Goal: Task Accomplishment & Management: Manage account settings

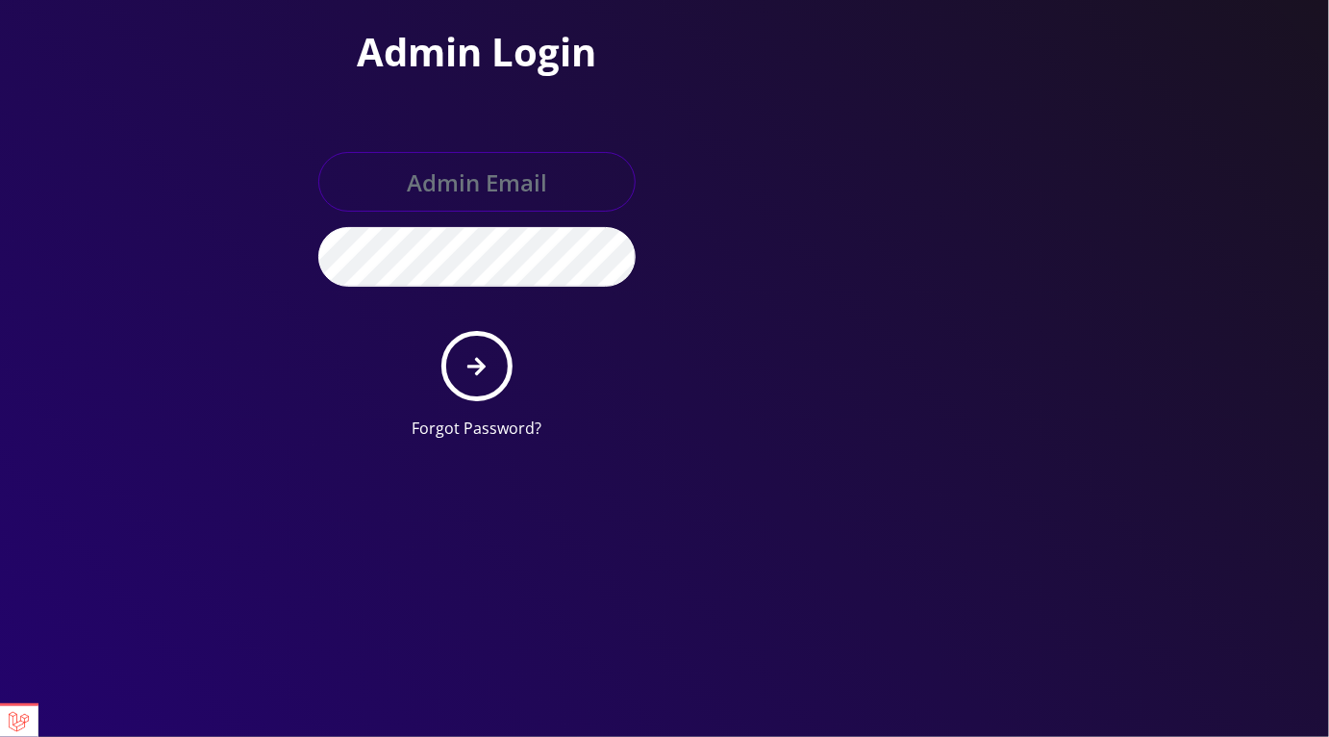
click at [484, 164] on input "text" at bounding box center [476, 182] width 317 height 60
type input "master@britex.pw"
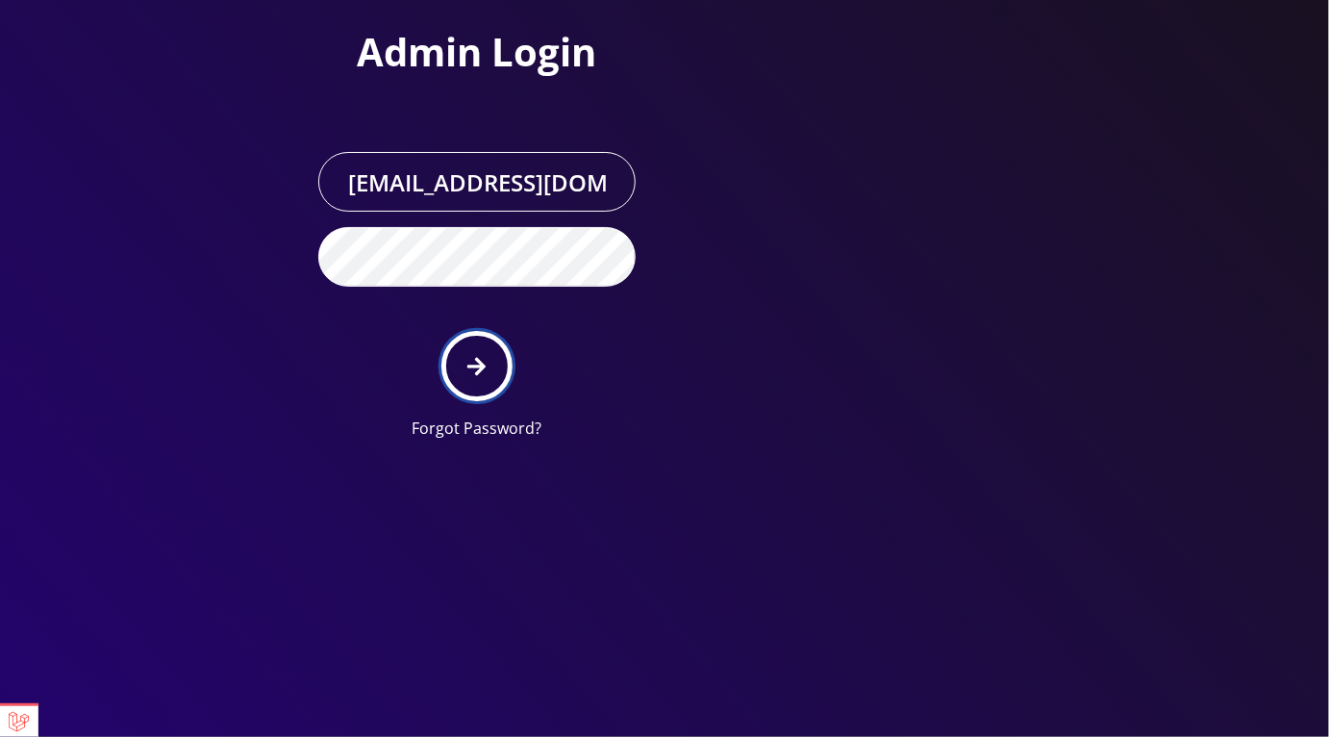
click at [485, 357] on icon "submit" at bounding box center [476, 366] width 18 height 21
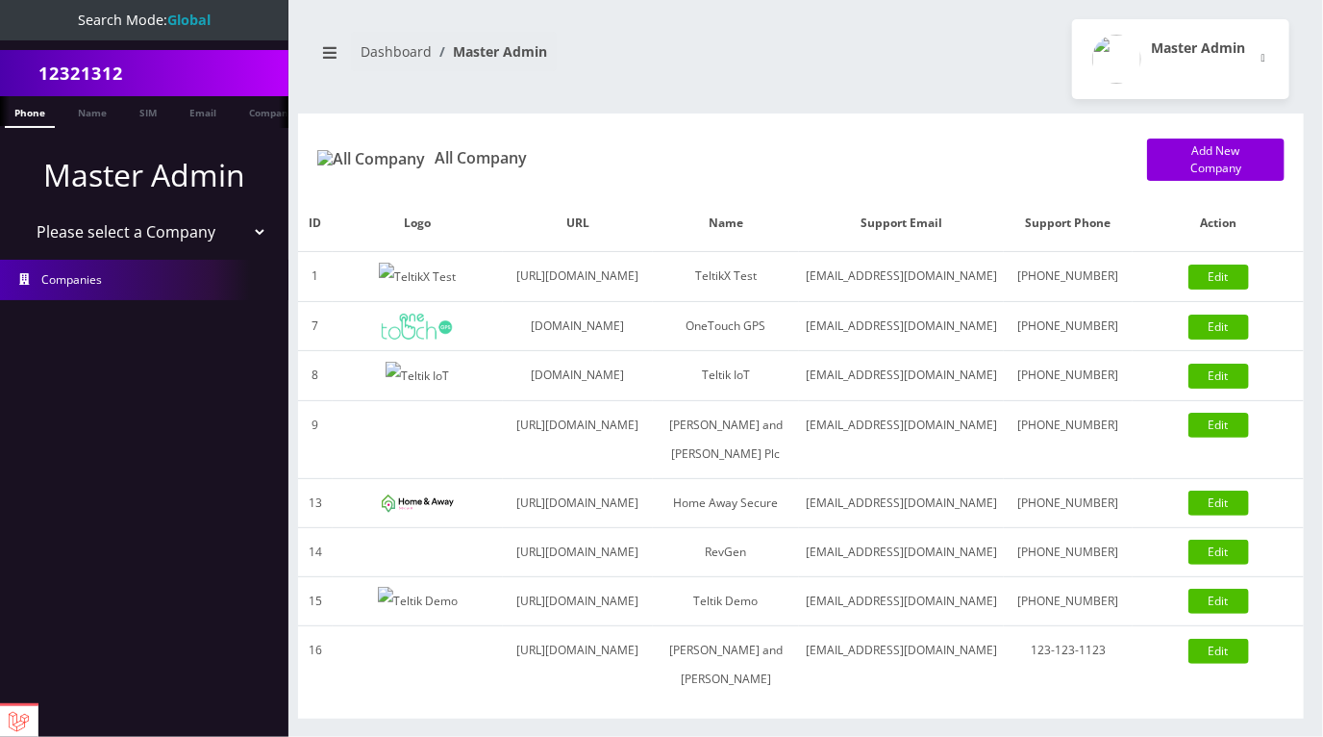
click at [175, 236] on select "Please select a Company TeltikX Test OneTouch GPS Teltik IoT Hale and Serrano P…" at bounding box center [144, 232] width 245 height 37
select select "1"
click at [22, 214] on select "Please select a Company TeltikX Test OneTouch GPS Teltik IoT Hale and Serrano P…" at bounding box center [144, 232] width 245 height 37
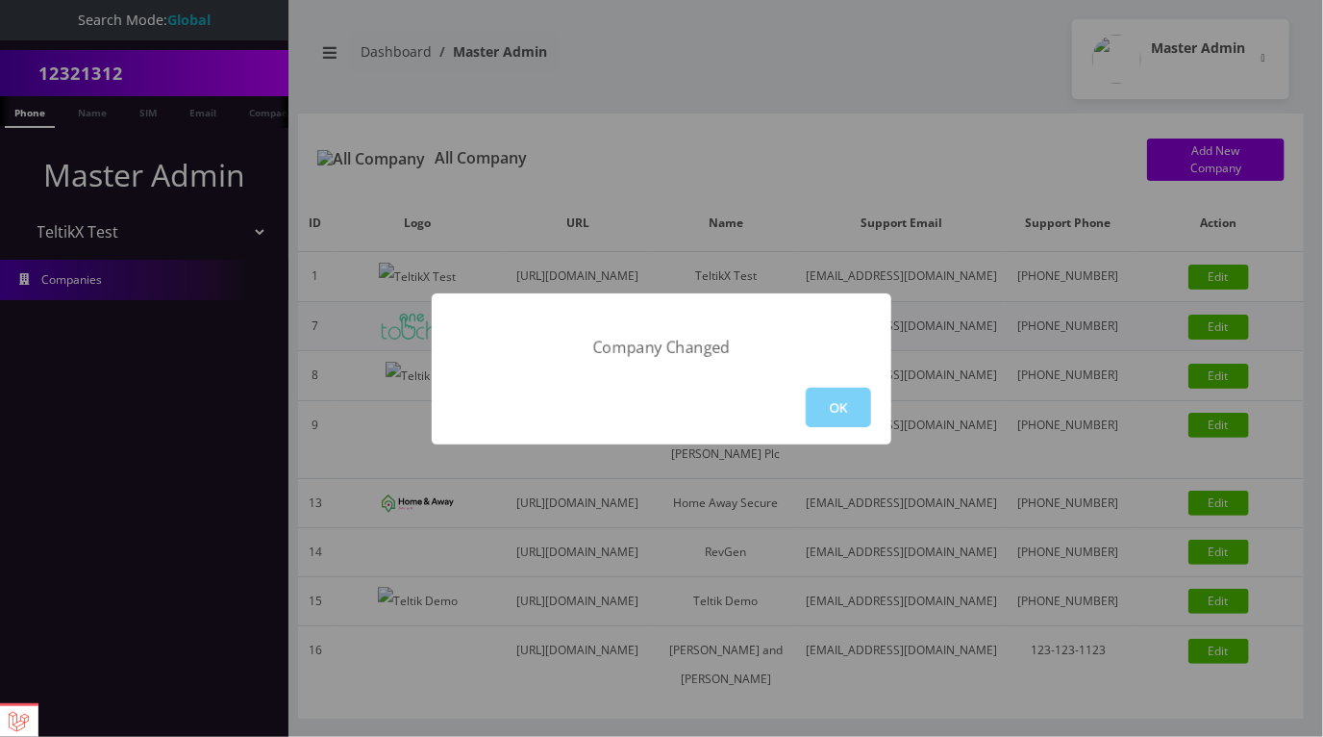
click at [838, 410] on button "OK" at bounding box center [838, 407] width 65 height 39
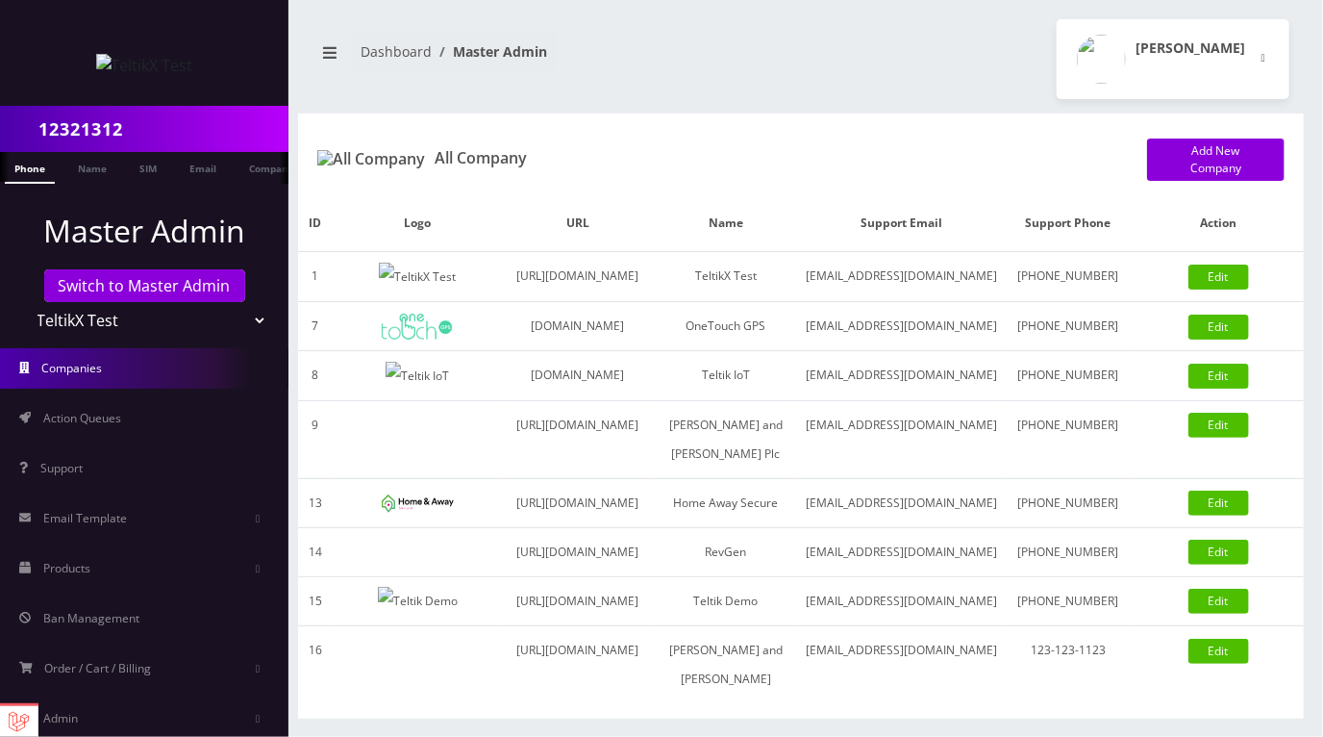
click at [874, 52] on div "Moshe Gorin Logout" at bounding box center [1052, 59] width 503 height 80
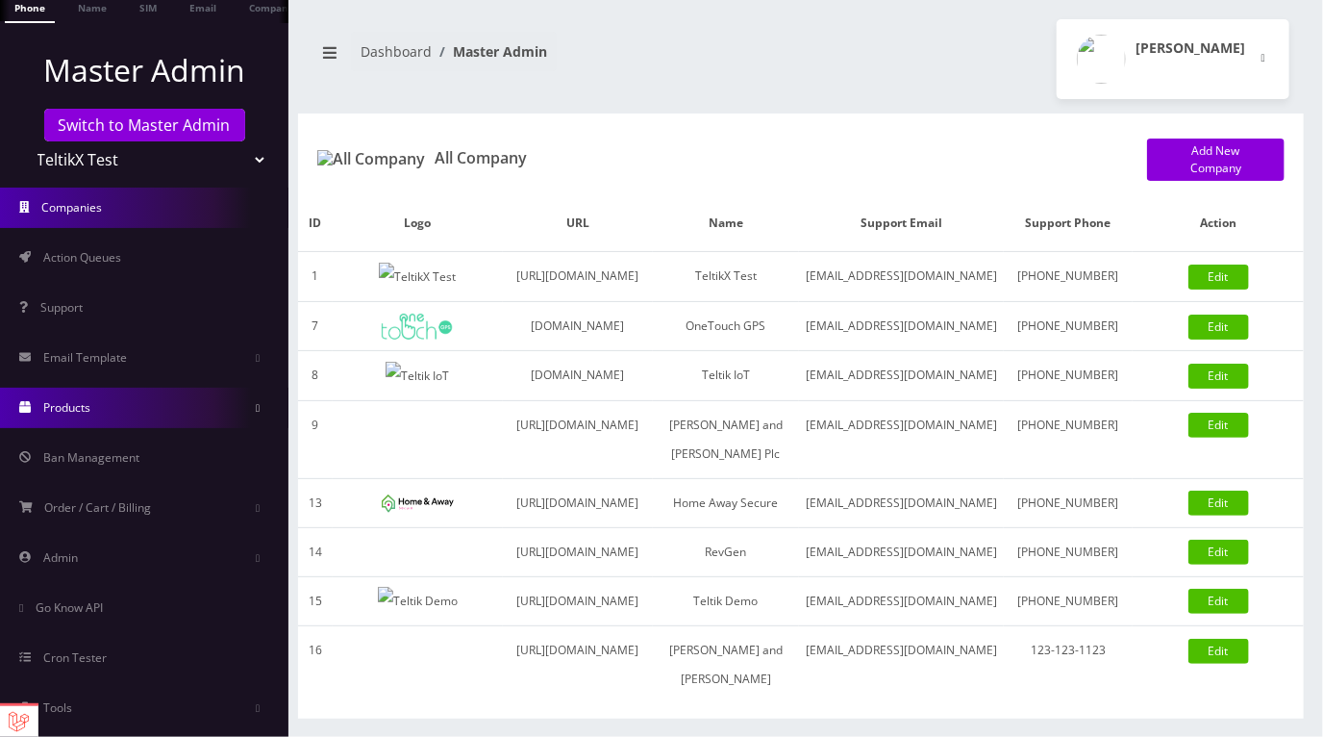
scroll to position [164, 0]
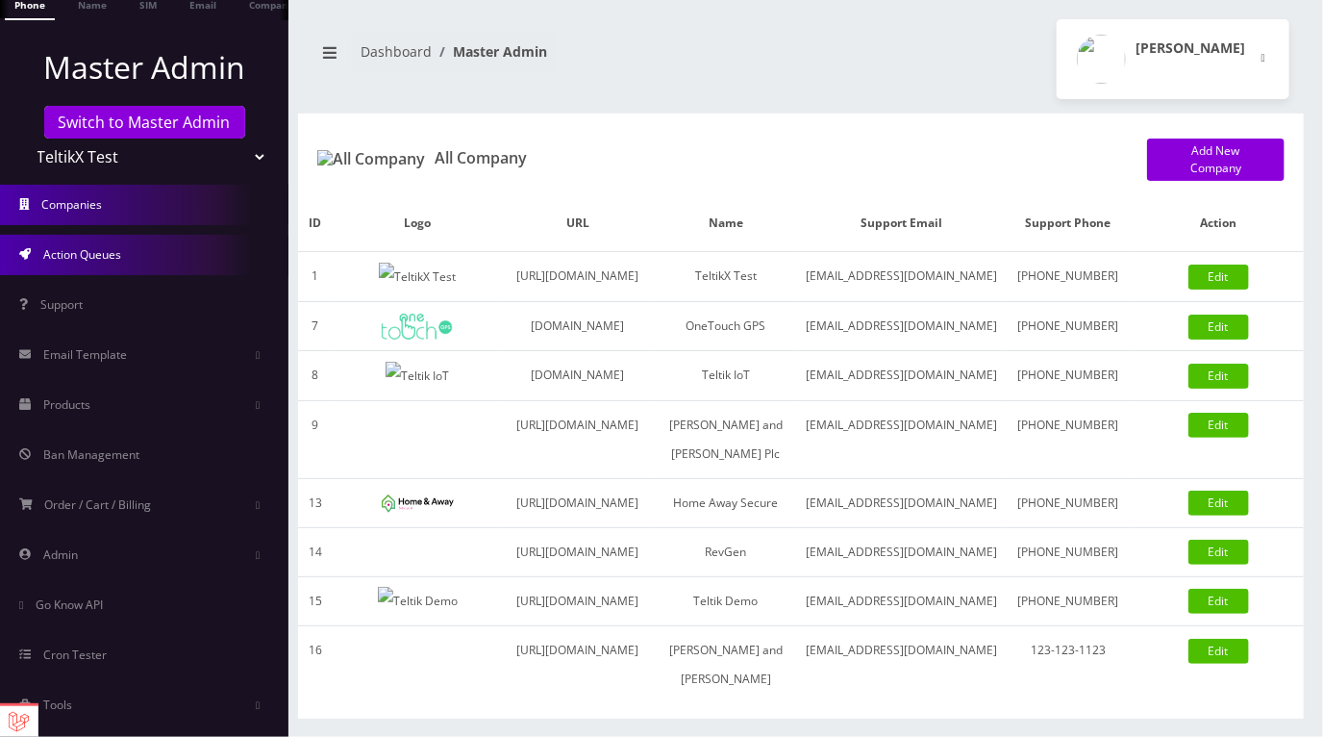
click at [123, 263] on link "Action Queues" at bounding box center [144, 255] width 289 height 40
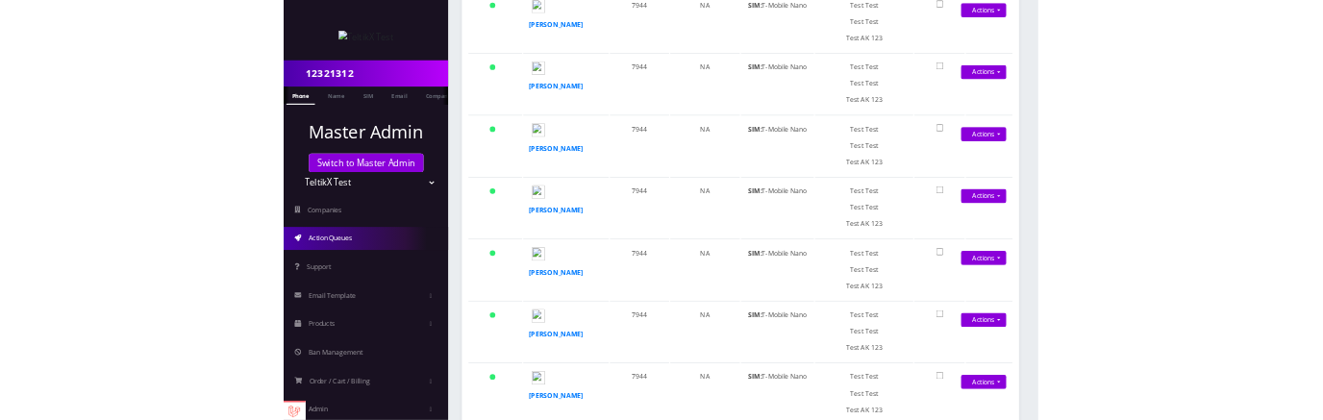
scroll to position [2560, 0]
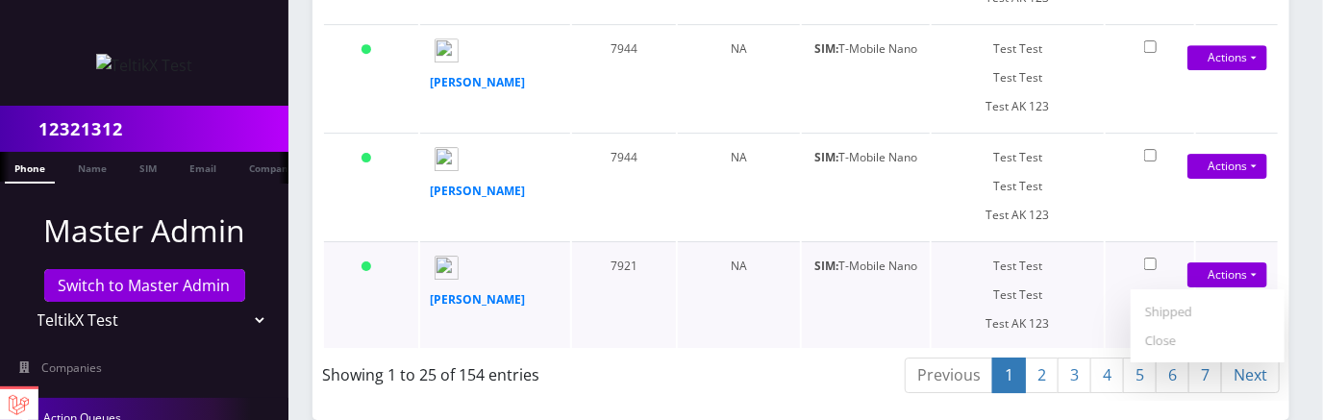
scroll to position [2877, 0]
click at [1176, 338] on link "Close" at bounding box center [1208, 340] width 154 height 29
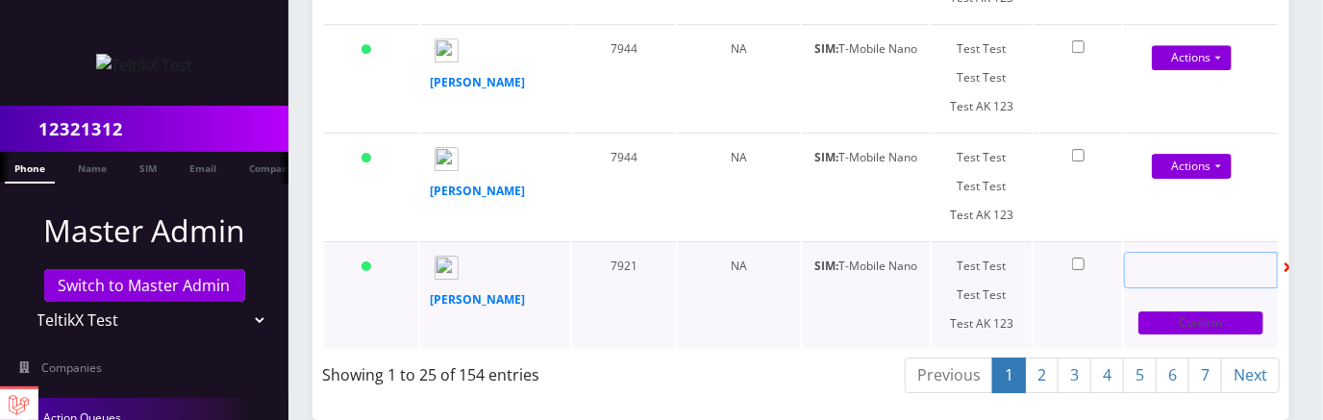
click at [1187, 270] on input "text" at bounding box center [1201, 270] width 154 height 37
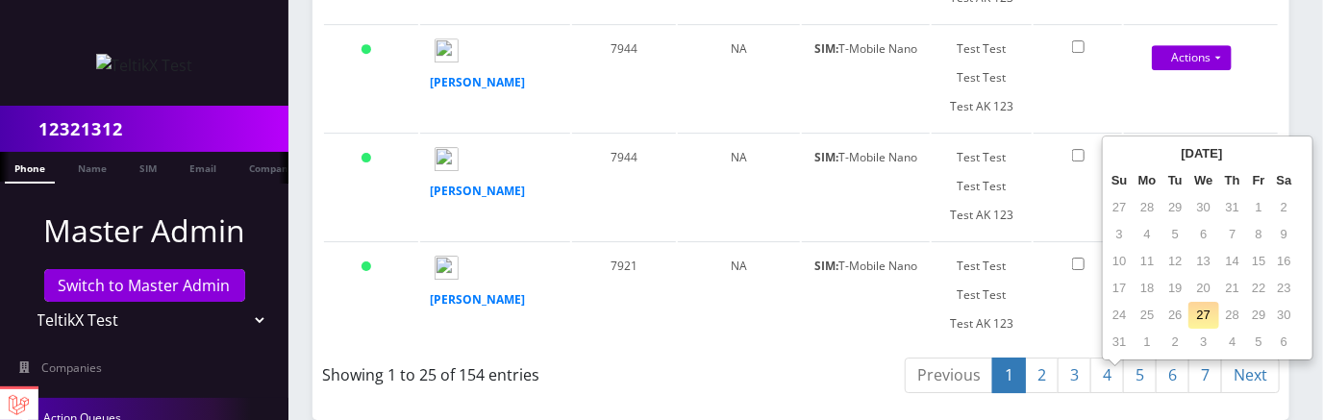
click at [1199, 302] on td "27" at bounding box center [1204, 315] width 31 height 27
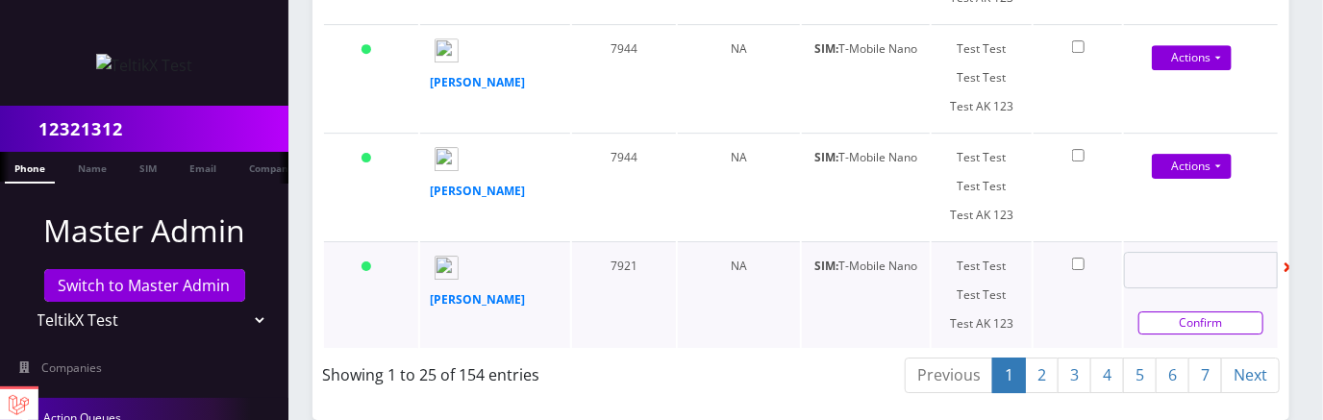
click at [1174, 326] on link "Confirm" at bounding box center [1201, 323] width 125 height 23
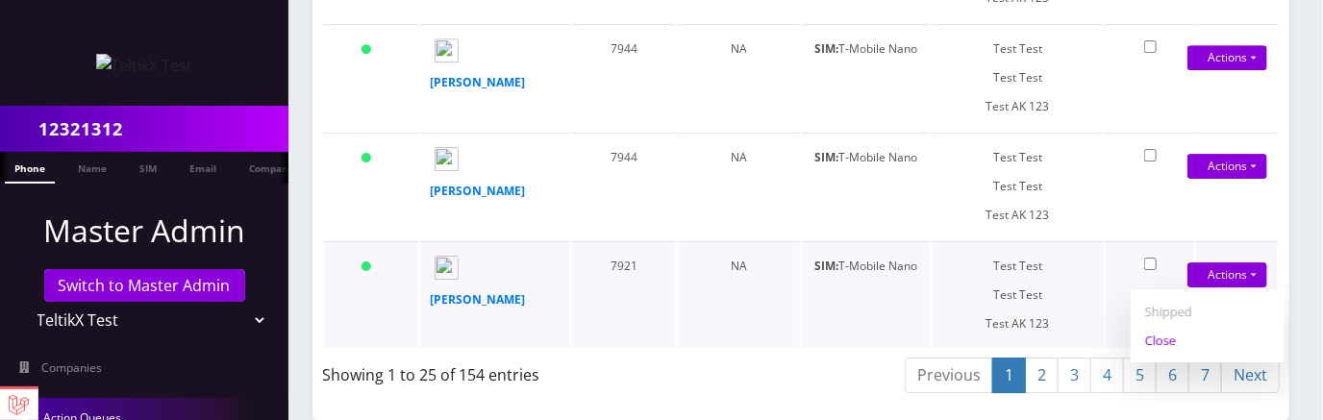
click at [1171, 339] on link "Close" at bounding box center [1208, 340] width 154 height 29
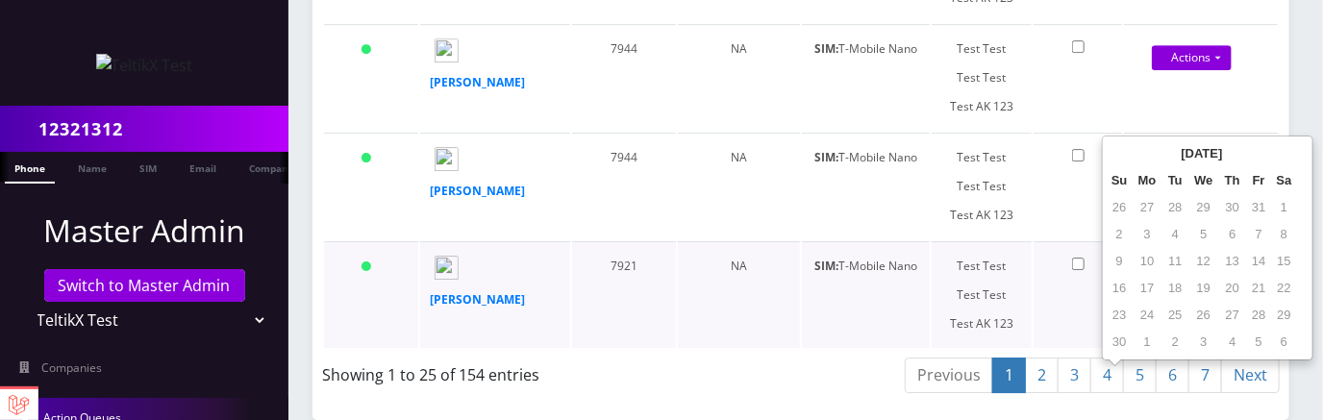
click at [1178, 263] on input "text" at bounding box center [1201, 270] width 154 height 37
click at [1205, 140] on th "June 2024" at bounding box center [1202, 153] width 139 height 27
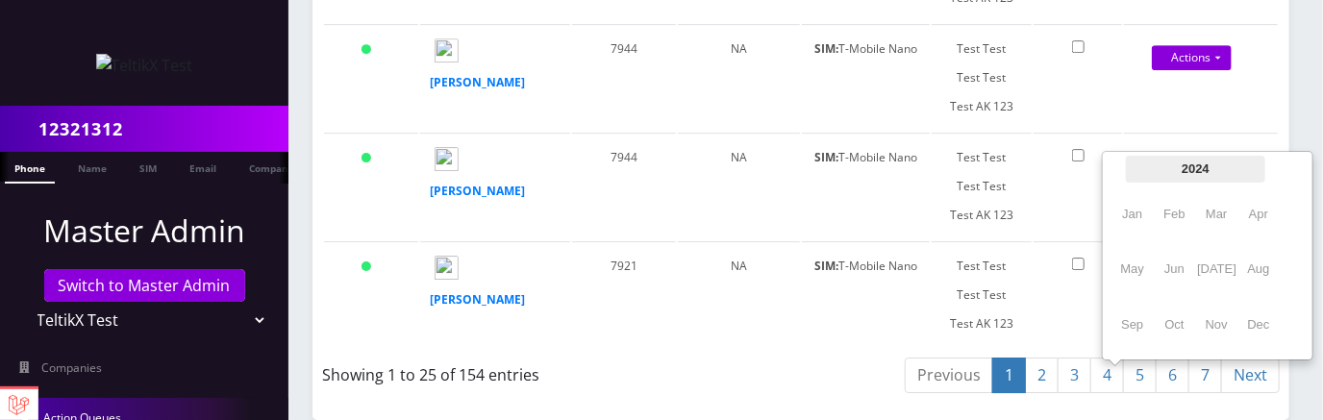
click at [1197, 156] on th "2024" at bounding box center [1195, 169] width 139 height 27
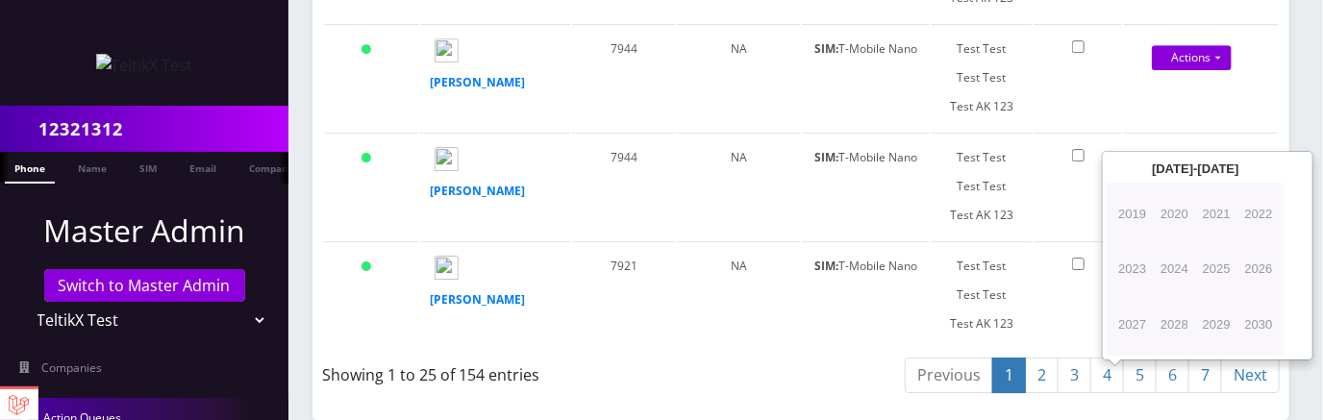
click at [1219, 243] on span "2025" at bounding box center [1216, 269] width 38 height 52
click at [1217, 243] on span "2025" at bounding box center [1216, 269] width 38 height 52
click at [1185, 243] on span "2024" at bounding box center [1175, 269] width 38 height 52
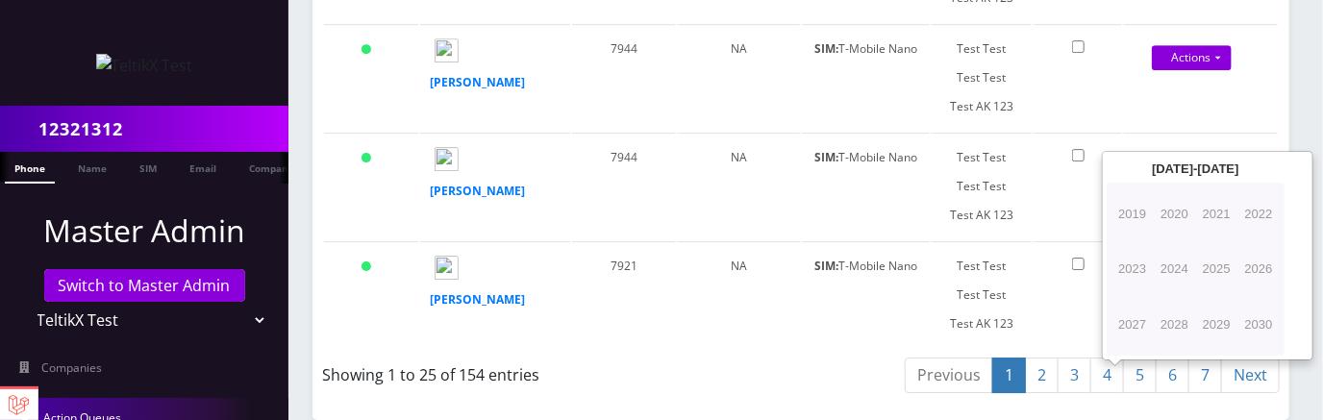
drag, startPoint x: 1130, startPoint y: 140, endPoint x: 1208, endPoint y: 142, distance: 77.9
click at [1130, 243] on span "2023" at bounding box center [1133, 269] width 38 height 52
drag, startPoint x: 1212, startPoint y: 142, endPoint x: 1239, endPoint y: 137, distance: 27.5
click at [1212, 243] on span "2025" at bounding box center [1216, 269] width 38 height 52
click at [1248, 243] on span "2026" at bounding box center [1259, 269] width 38 height 52
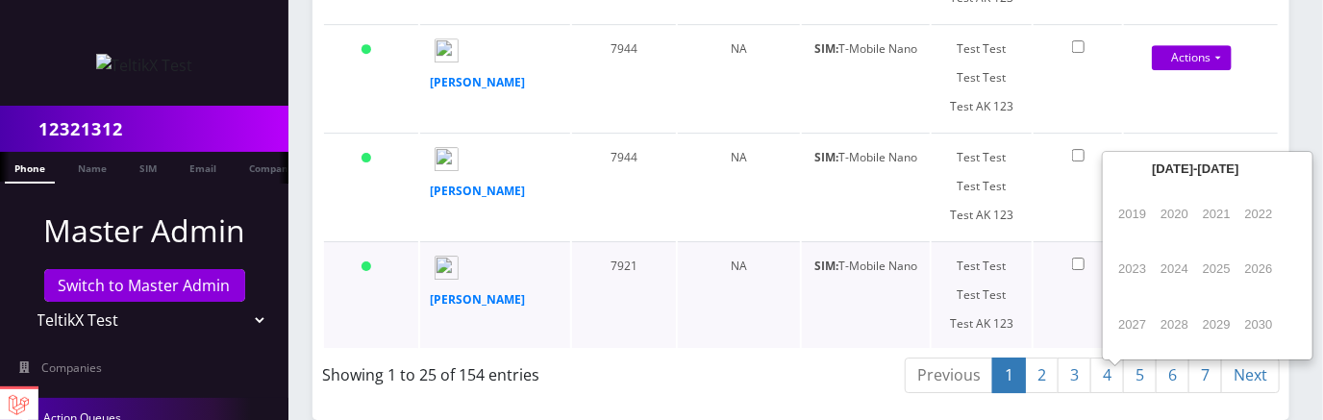
click at [1202, 257] on input "text" at bounding box center [1201, 270] width 154 height 37
click at [1169, 243] on span "2024" at bounding box center [1175, 269] width 38 height 52
click at [1174, 243] on span "2024" at bounding box center [1175, 269] width 38 height 52
drag, startPoint x: 1173, startPoint y: 214, endPoint x: 1137, endPoint y: 216, distance: 36.6
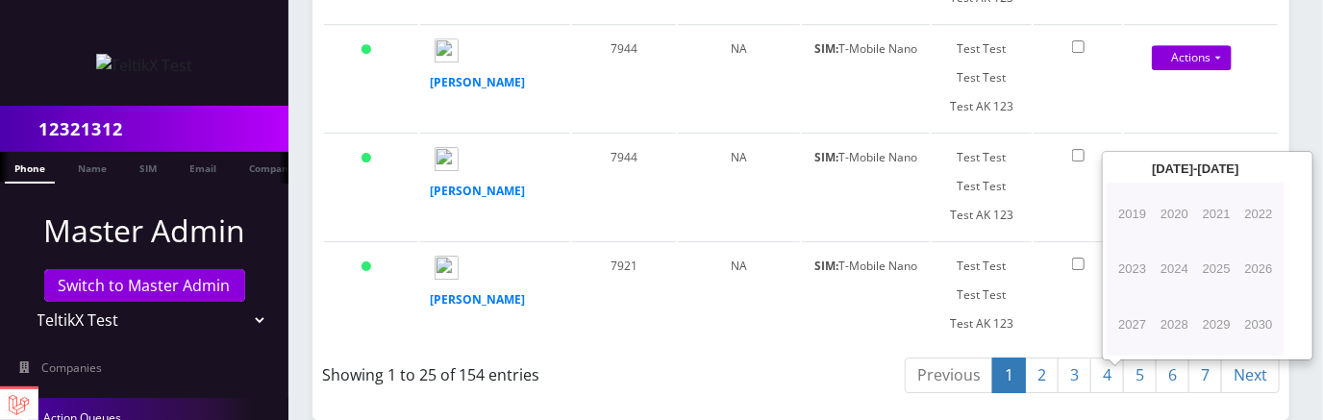
click at [1173, 243] on span "2024" at bounding box center [1175, 269] width 38 height 52
click at [1137, 243] on span "2023" at bounding box center [1133, 269] width 38 height 52
click at [1188, 289] on input "text" at bounding box center [1201, 270] width 154 height 37
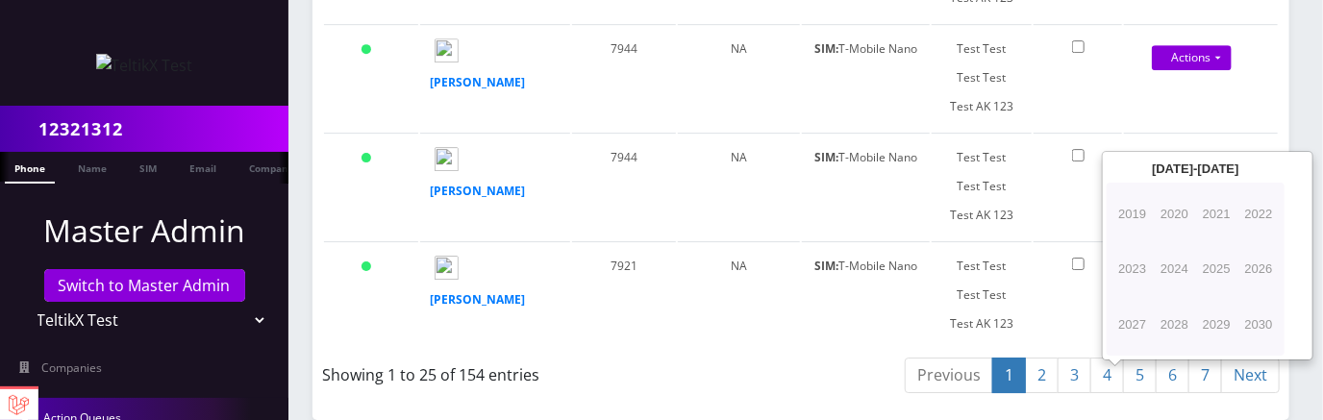
click at [1202, 189] on span "2021" at bounding box center [1216, 215] width 38 height 52
click at [1187, 189] on span "2020" at bounding box center [1175, 215] width 38 height 52
click at [1187, 289] on input "text" at bounding box center [1201, 270] width 154 height 37
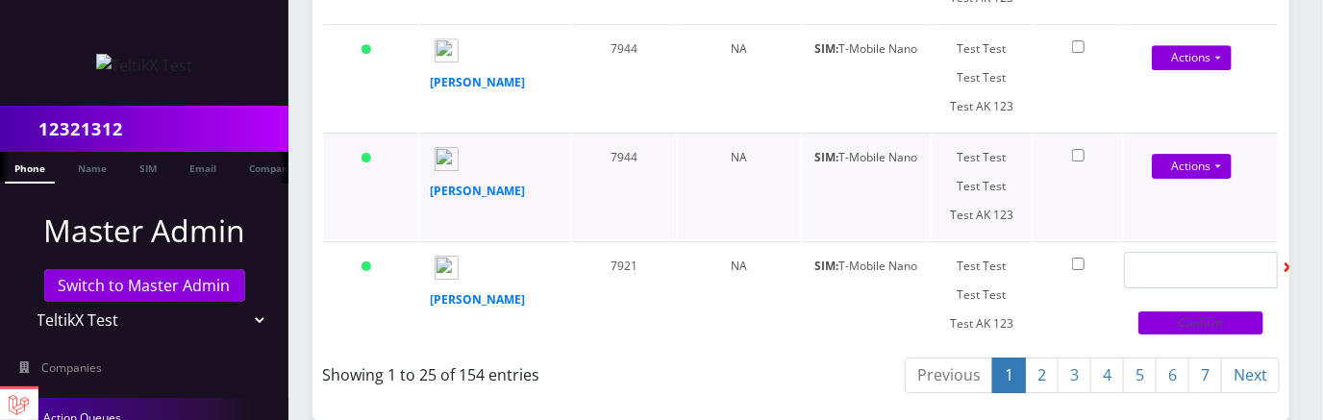
click at [1064, 239] on td at bounding box center [1078, 186] width 88 height 107
click at [1198, 289] on input "text" at bounding box center [1201, 270] width 154 height 37
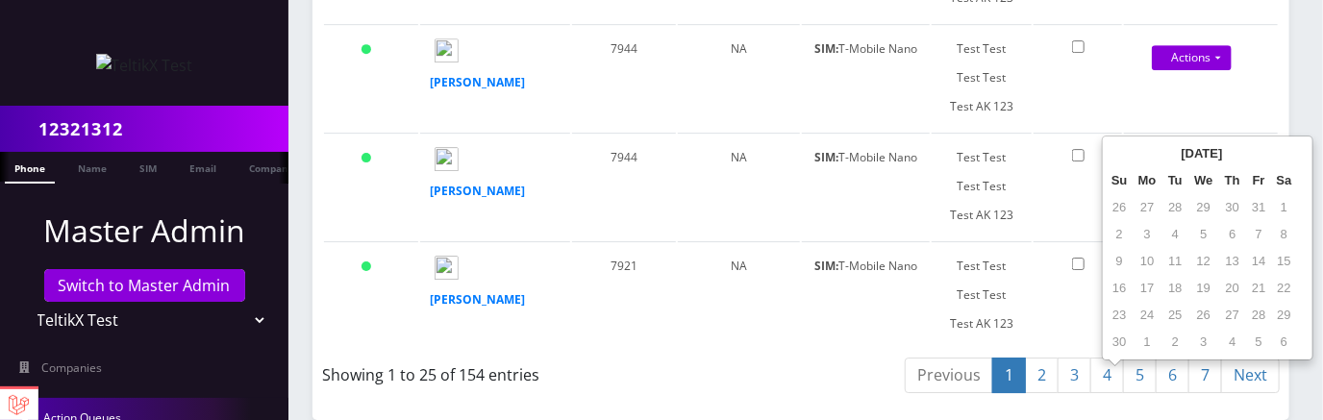
click at [1256, 140] on th "June 2024" at bounding box center [1202, 153] width 139 height 27
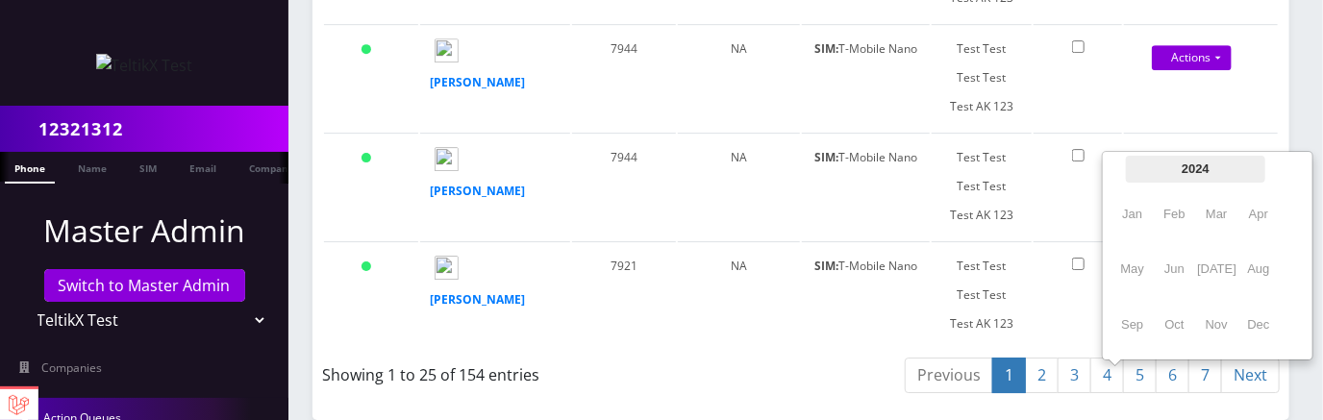
click at [1246, 156] on th "2024" at bounding box center [1195, 169] width 139 height 27
click at [1251, 156] on th "2020-2029" at bounding box center [1195, 169] width 139 height 27
click at [1201, 156] on th "2020-2029" at bounding box center [1195, 169] width 139 height 27
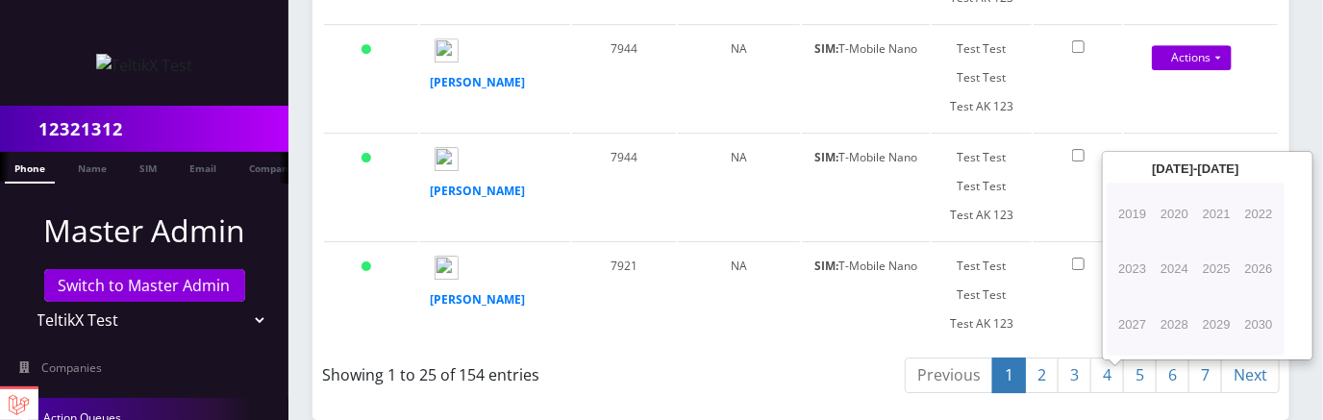
click at [1176, 189] on span "2020" at bounding box center [1175, 215] width 38 height 52
click at [1172, 243] on span "2024" at bounding box center [1175, 269] width 38 height 52
click at [1171, 243] on span "2024" at bounding box center [1175, 269] width 38 height 52
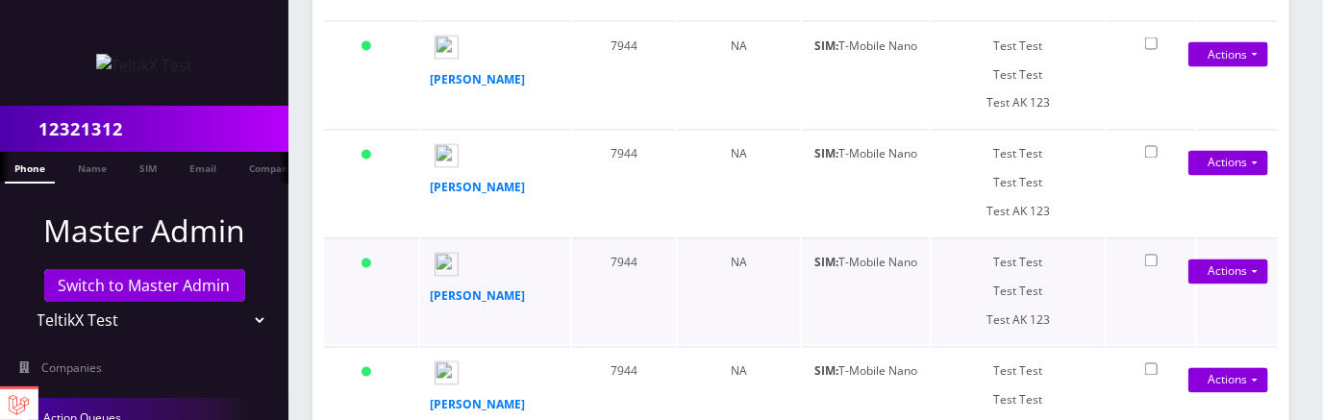
scroll to position [1625, 0]
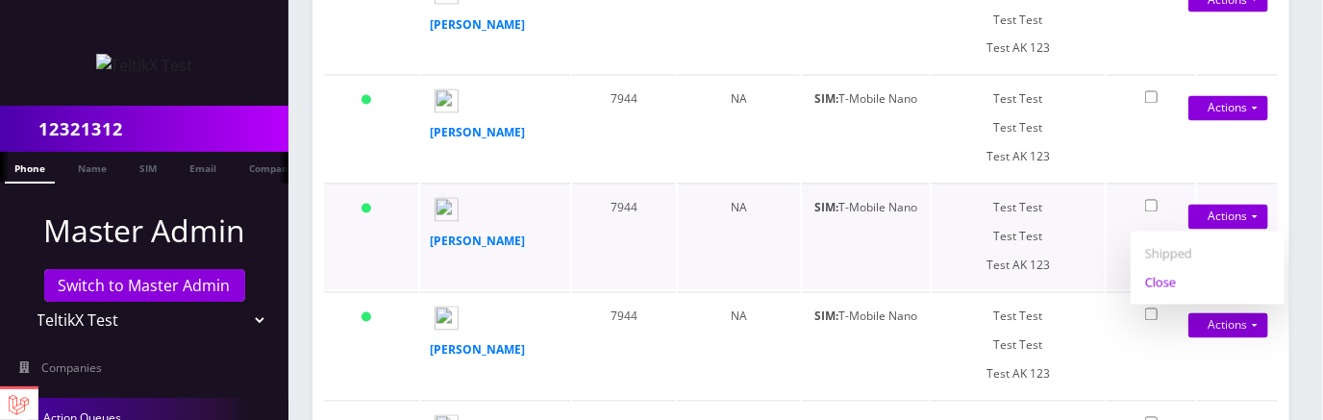
click at [1168, 297] on link "Close" at bounding box center [1208, 282] width 154 height 29
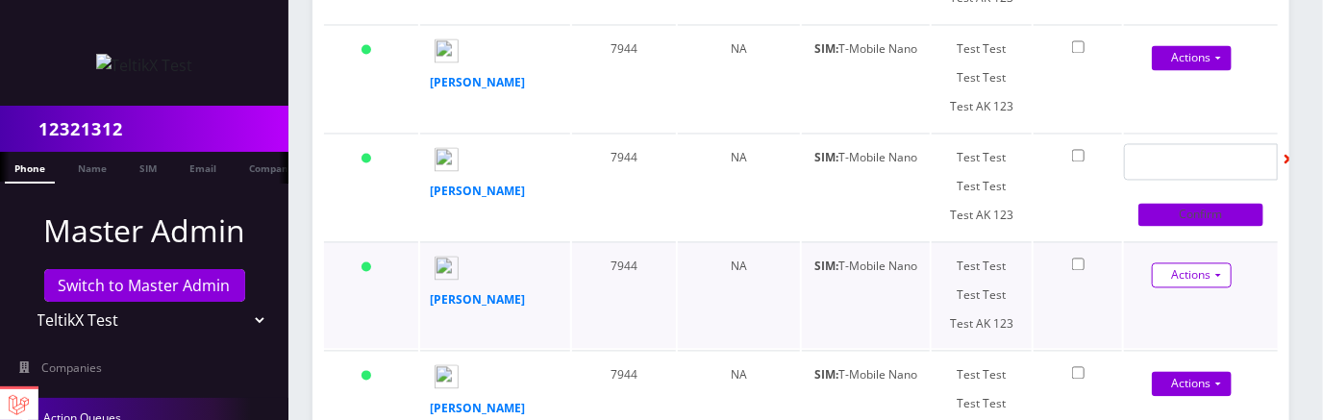
scroll to position [1689, 0]
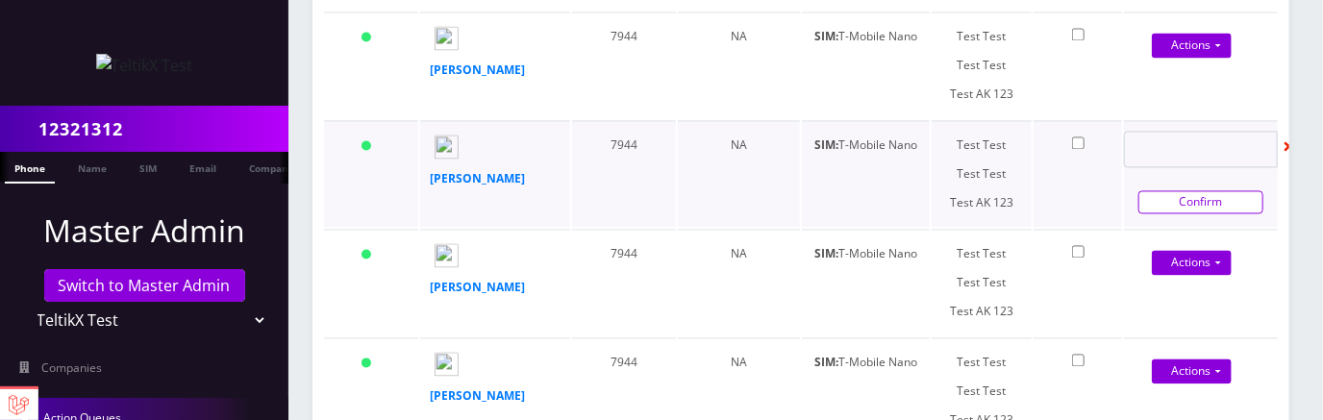
click at [1188, 214] on link "Confirm" at bounding box center [1201, 201] width 125 height 23
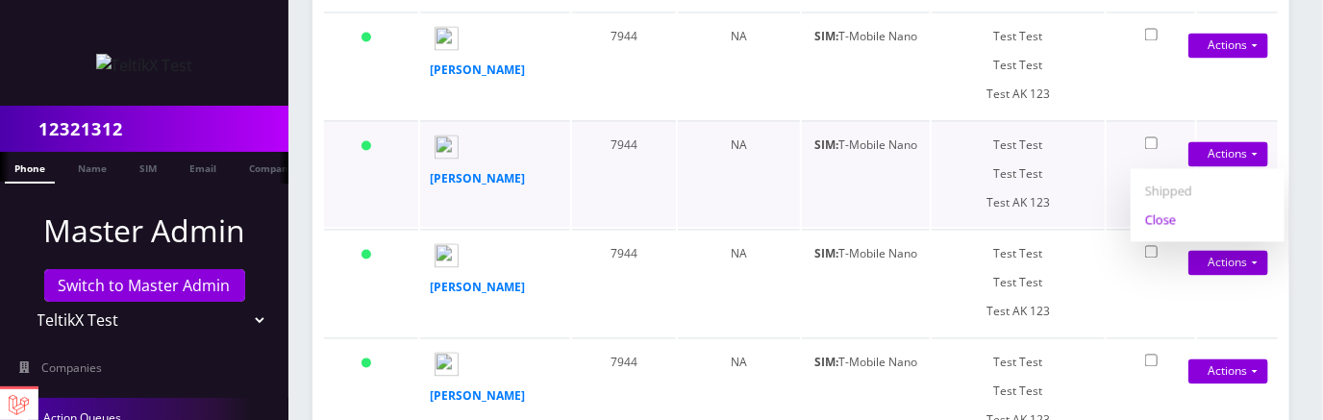
click at [1179, 234] on link "Close" at bounding box center [1208, 219] width 154 height 29
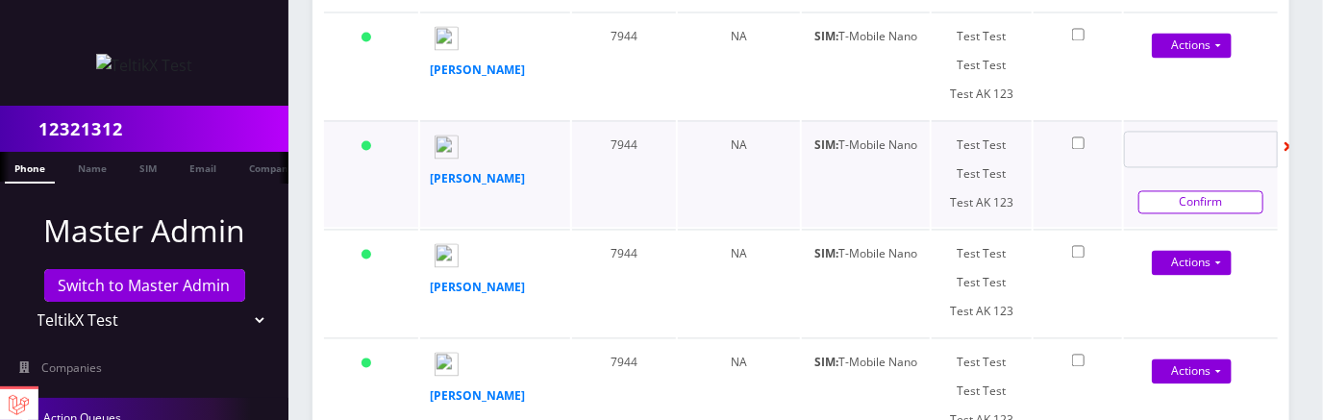
click at [1192, 214] on link "Confirm" at bounding box center [1201, 201] width 125 height 23
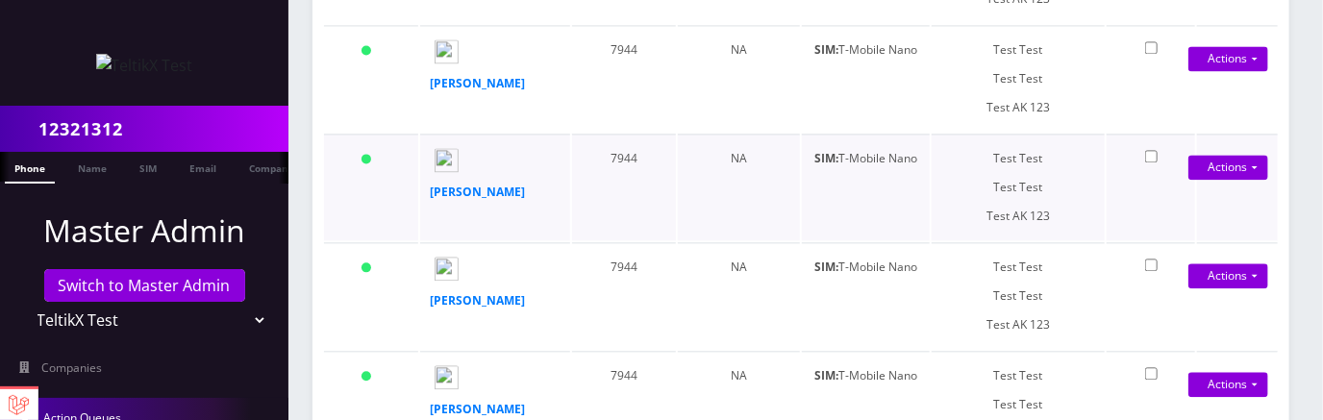
scroll to position [1899, 0]
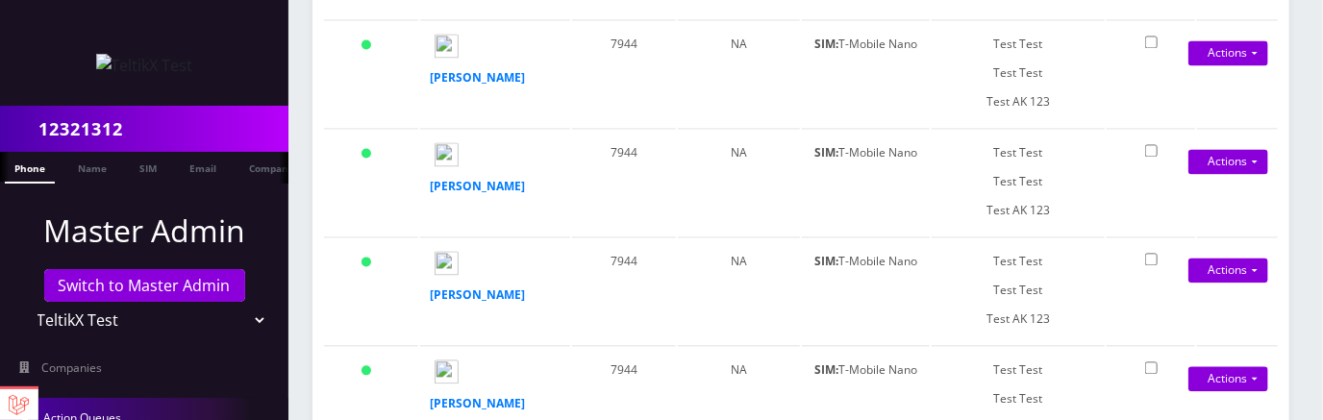
scroll to position [1752, 0]
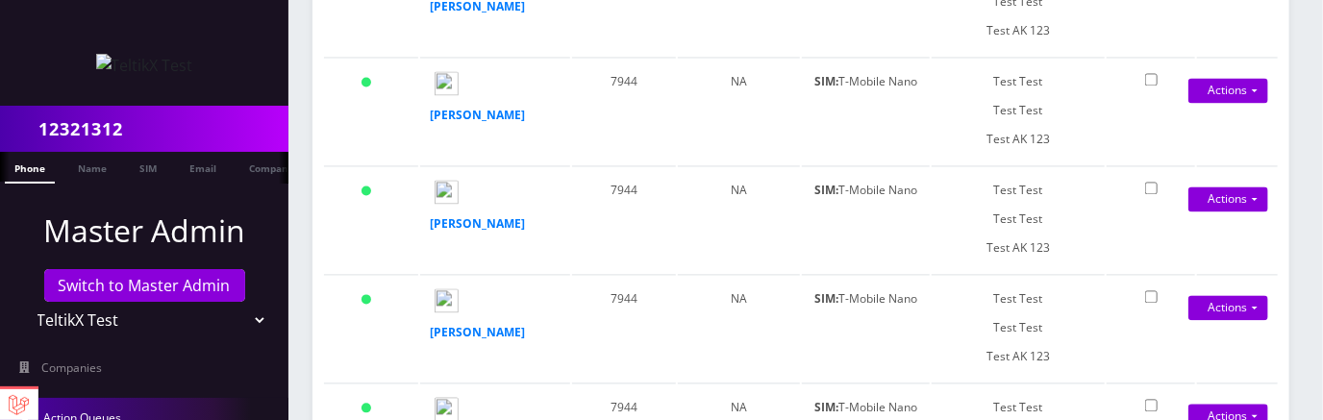
click at [191, 92] on div at bounding box center [144, 53] width 289 height 106
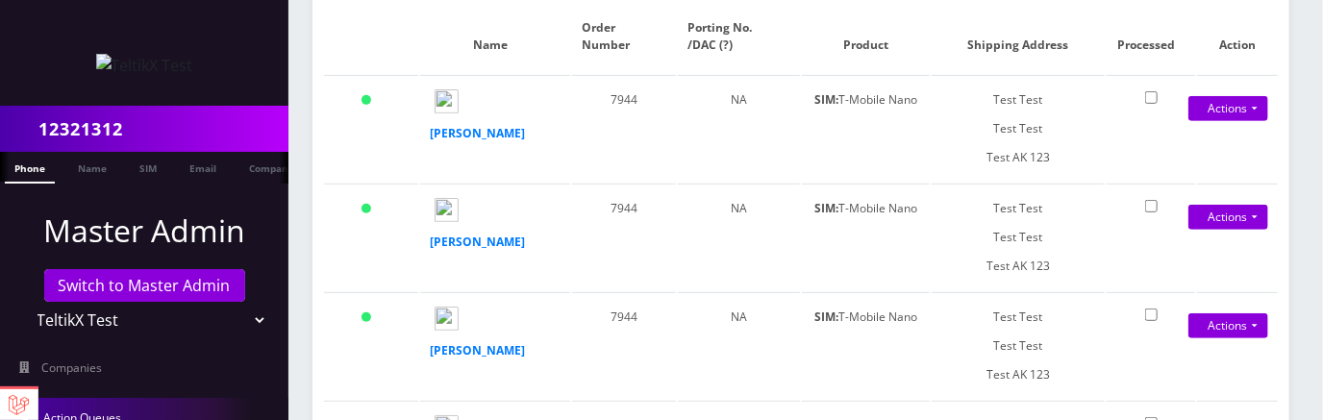
scroll to position [235, 0]
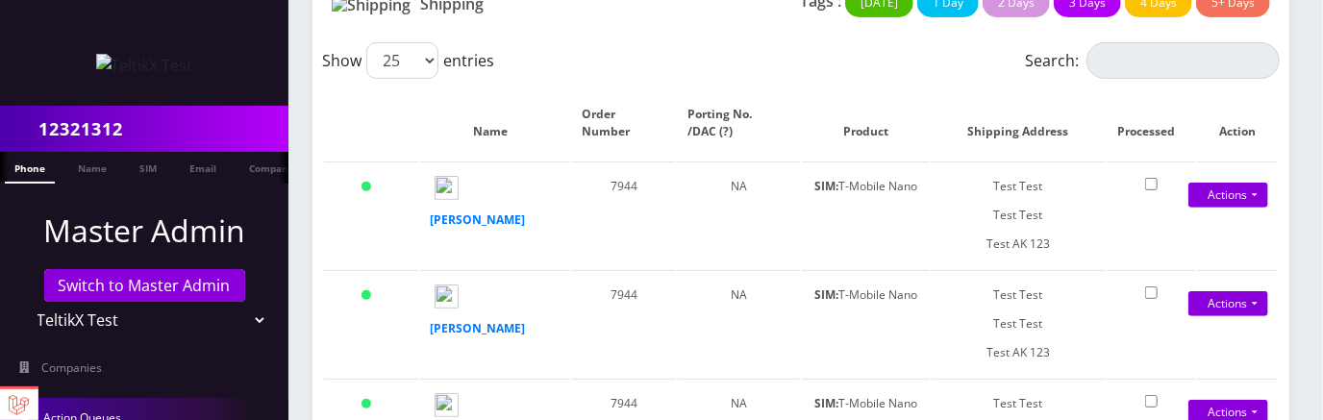
click at [736, 72] on div "Show 25 50 100 250 500 1000 entries" at bounding box center [681, 60] width 718 height 37
click at [848, 71] on div "Show 25 50 100 250 500 1000 entries" at bounding box center [681, 60] width 718 height 37
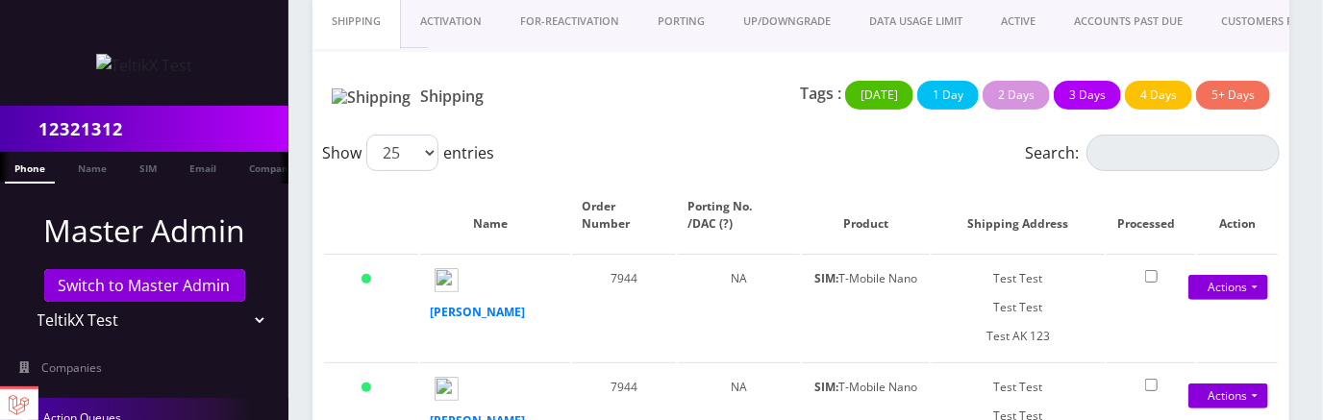
scroll to position [0, 0]
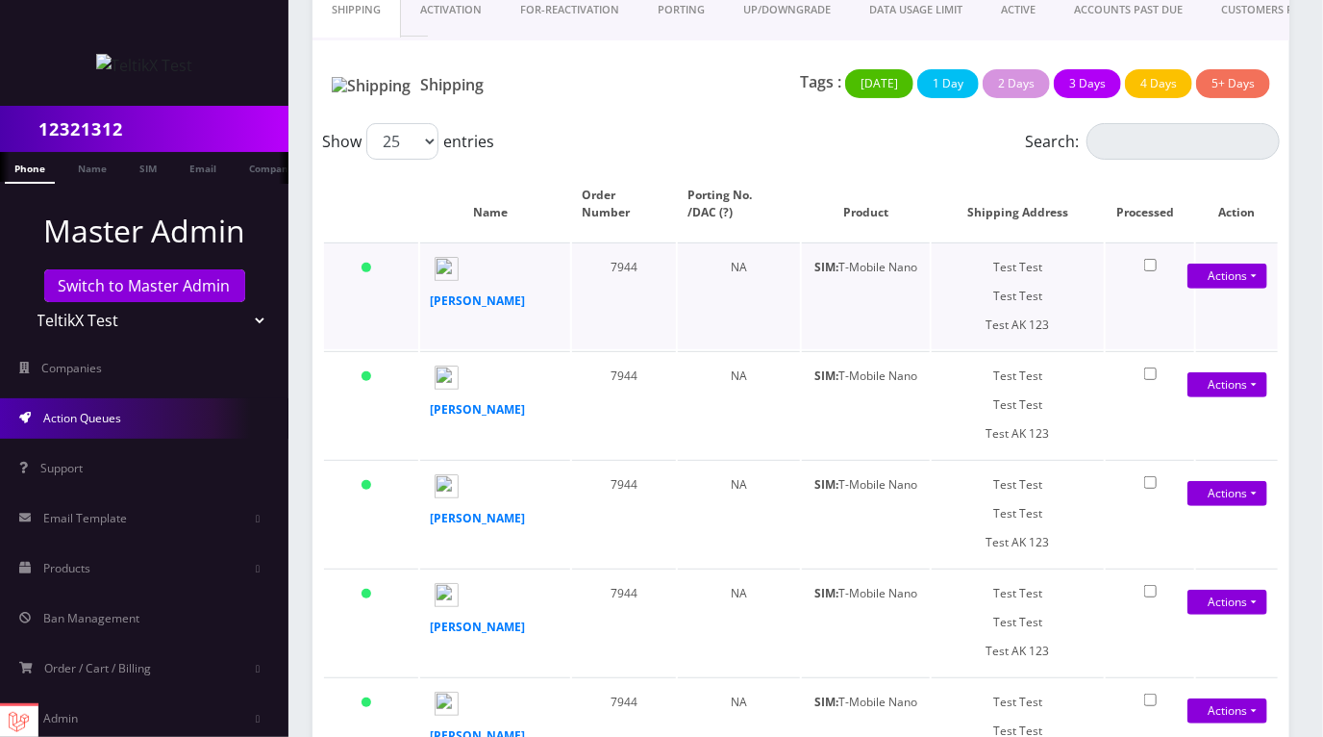
scroll to position [169, 0]
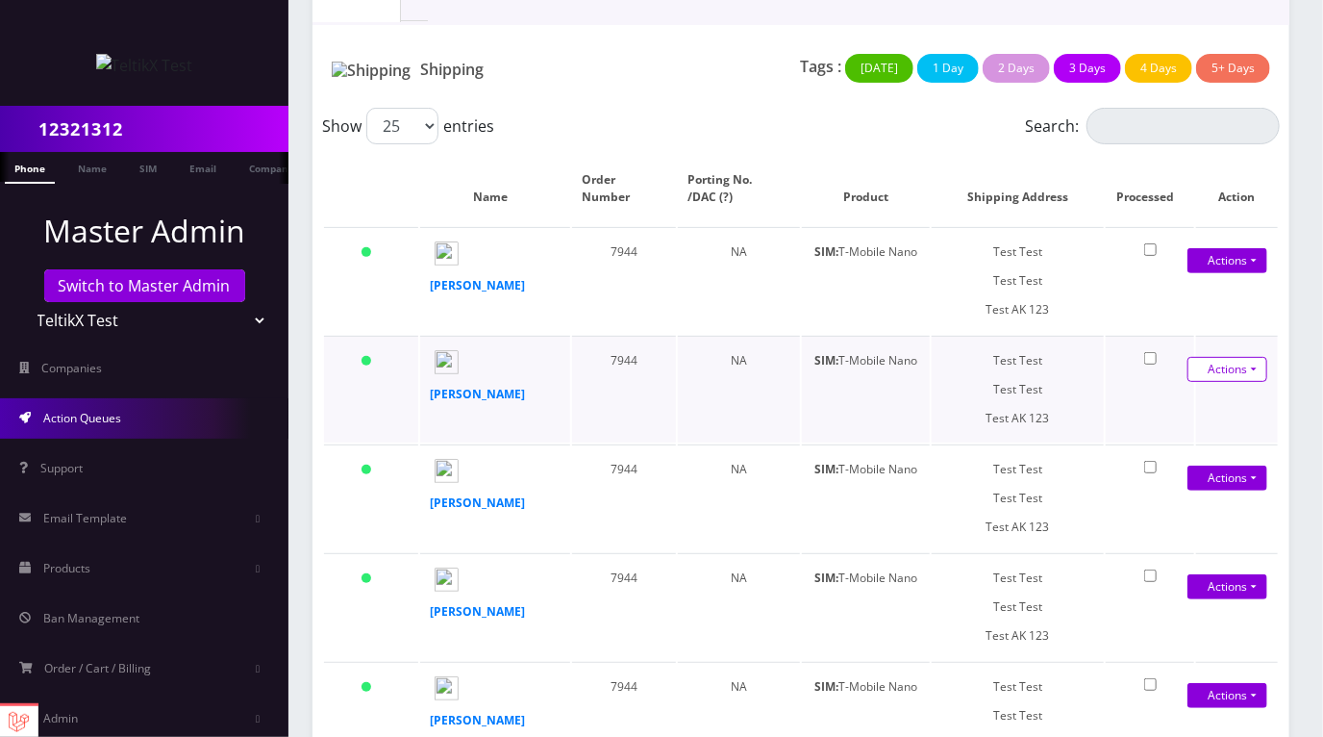
click at [1229, 380] on link "Actions" at bounding box center [1228, 369] width 80 height 25
click at [559, 306] on td "[PERSON_NAME]" at bounding box center [495, 280] width 150 height 107
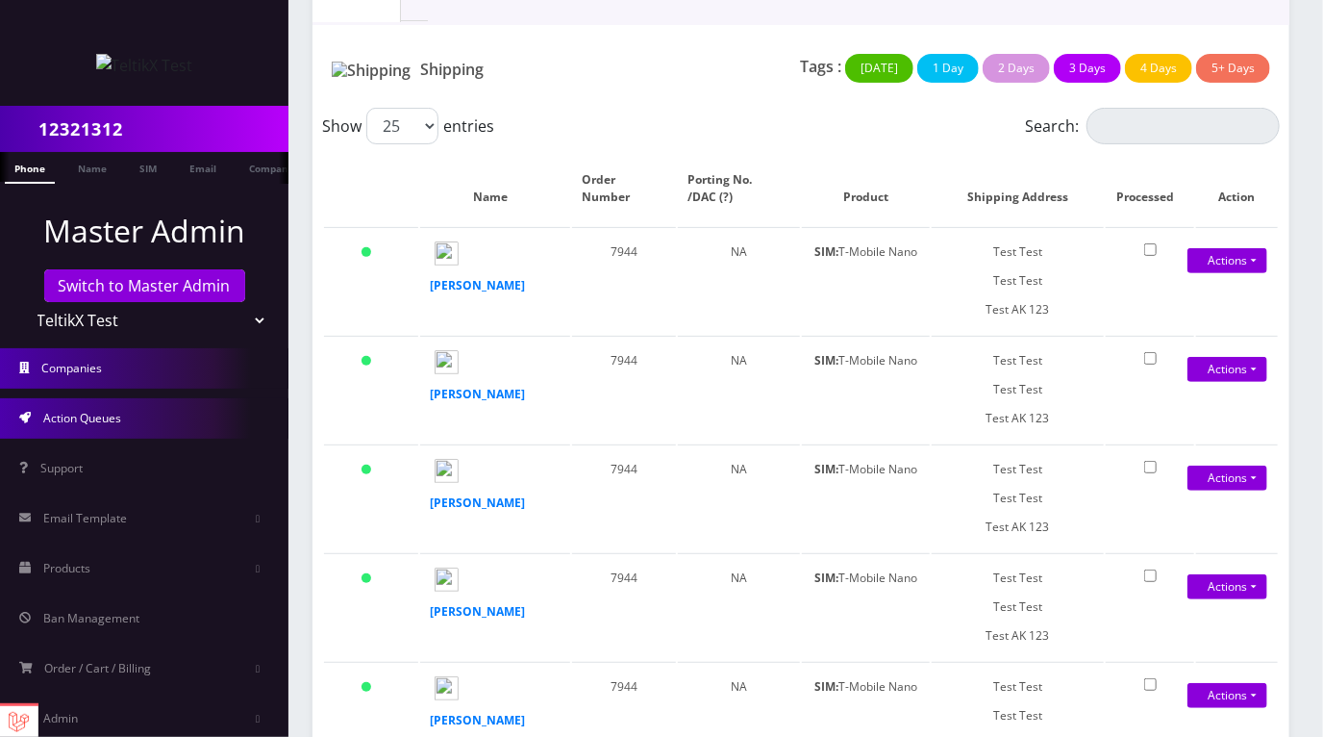
click at [78, 368] on span "Companies" at bounding box center [72, 368] width 61 height 16
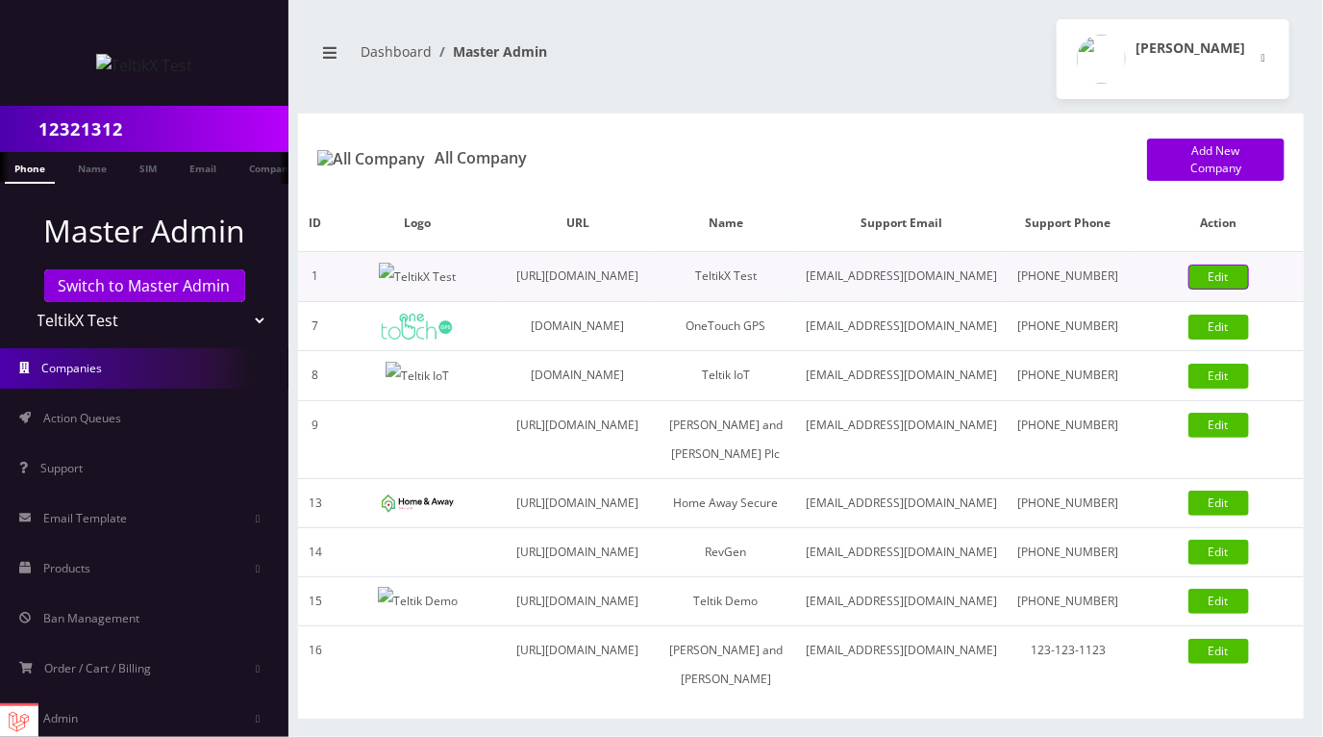
click at [1242, 290] on link "Edit" at bounding box center [1219, 276] width 61 height 25
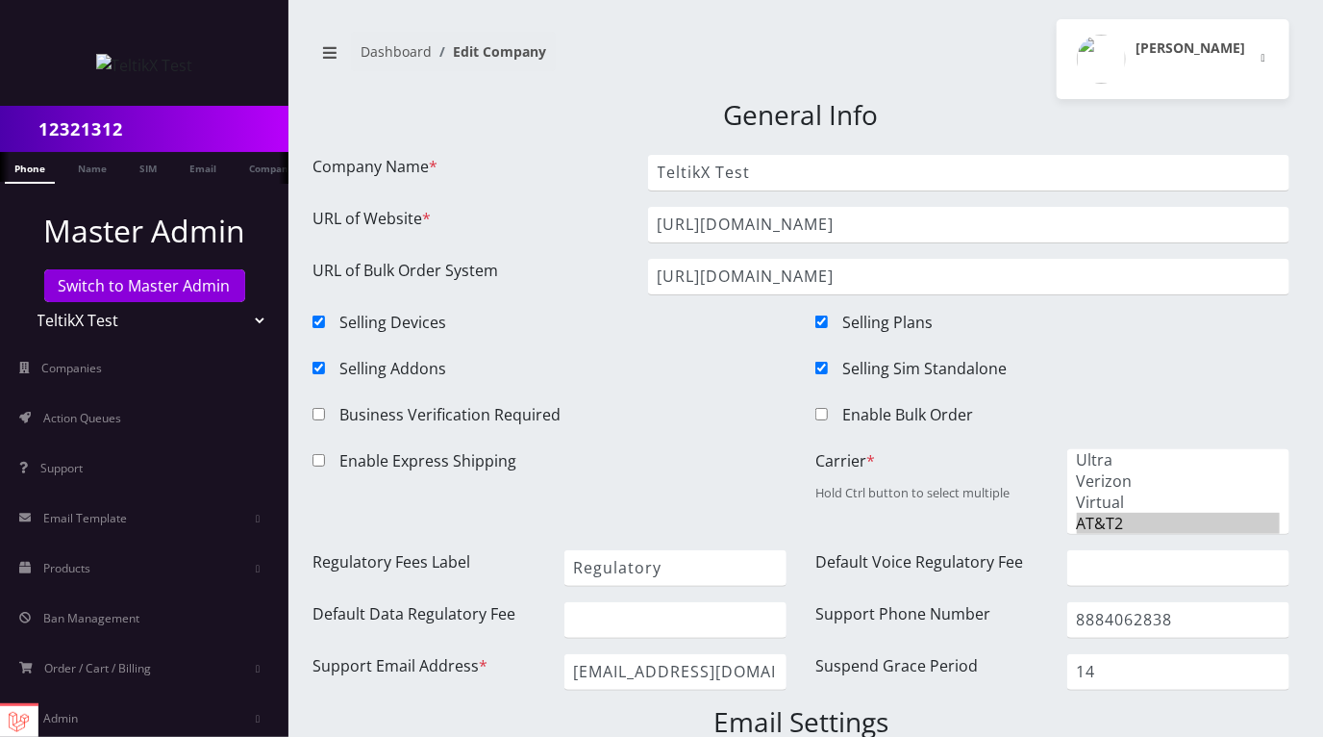
click at [820, 409] on input "Enable Bulk Order" at bounding box center [822, 414] width 13 height 13
checkbox input "true"
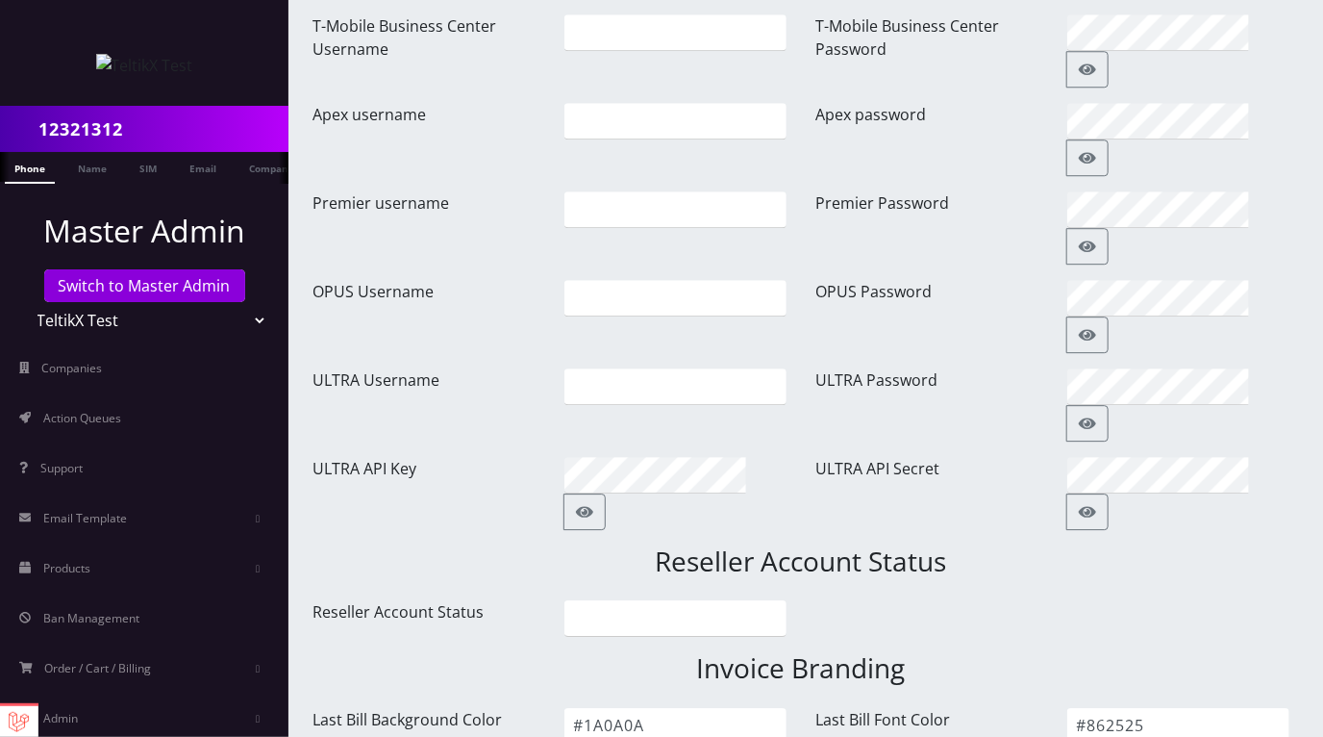
scroll to position [2613, 0]
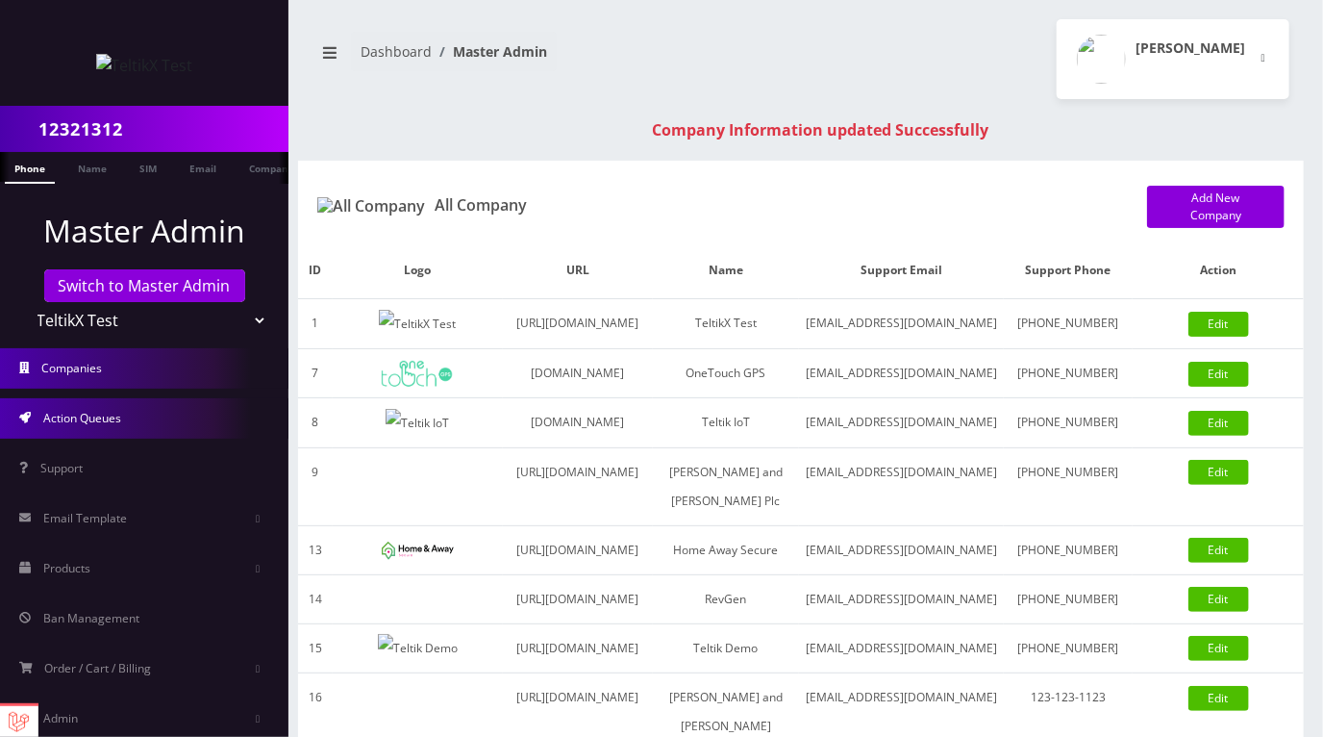
click at [103, 417] on span "Action Queues" at bounding box center [82, 418] width 78 height 16
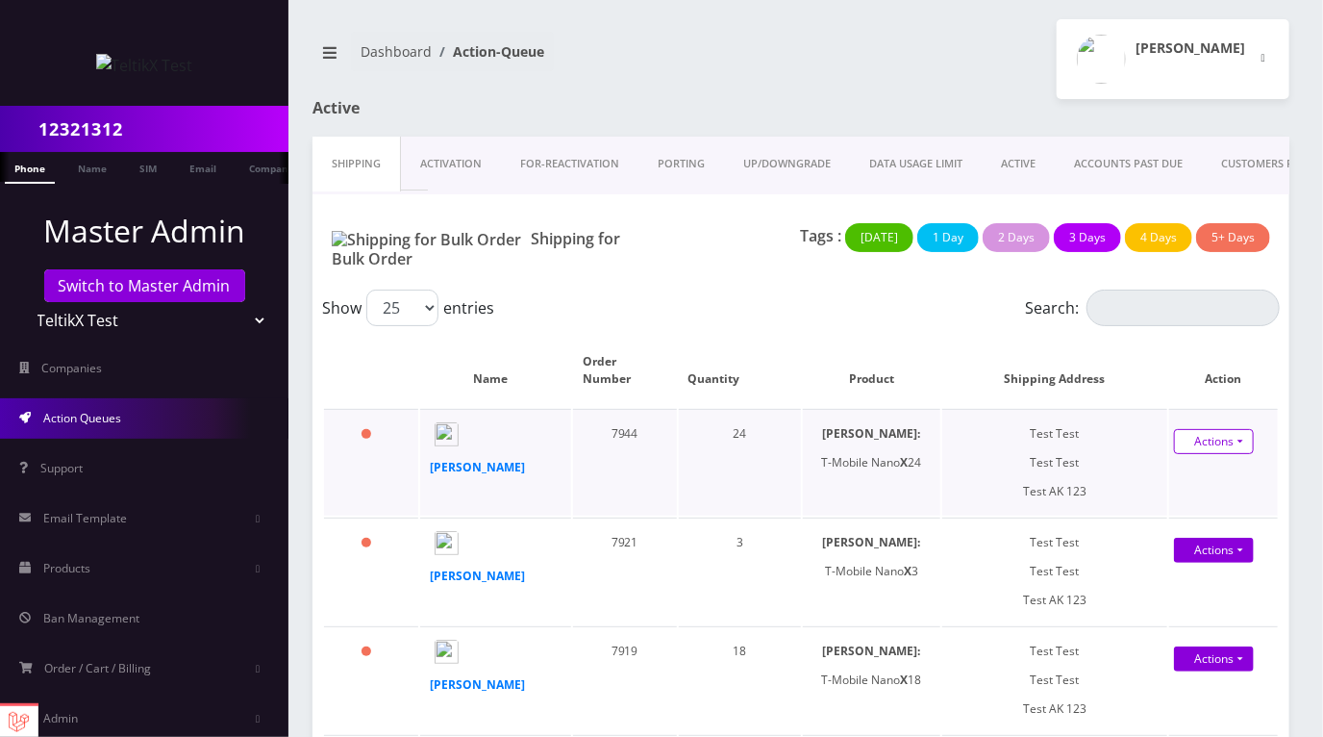
click at [1223, 435] on link "Actions" at bounding box center [1214, 441] width 80 height 25
click at [1120, 366] on th "Shipping Address" at bounding box center [1055, 370] width 225 height 73
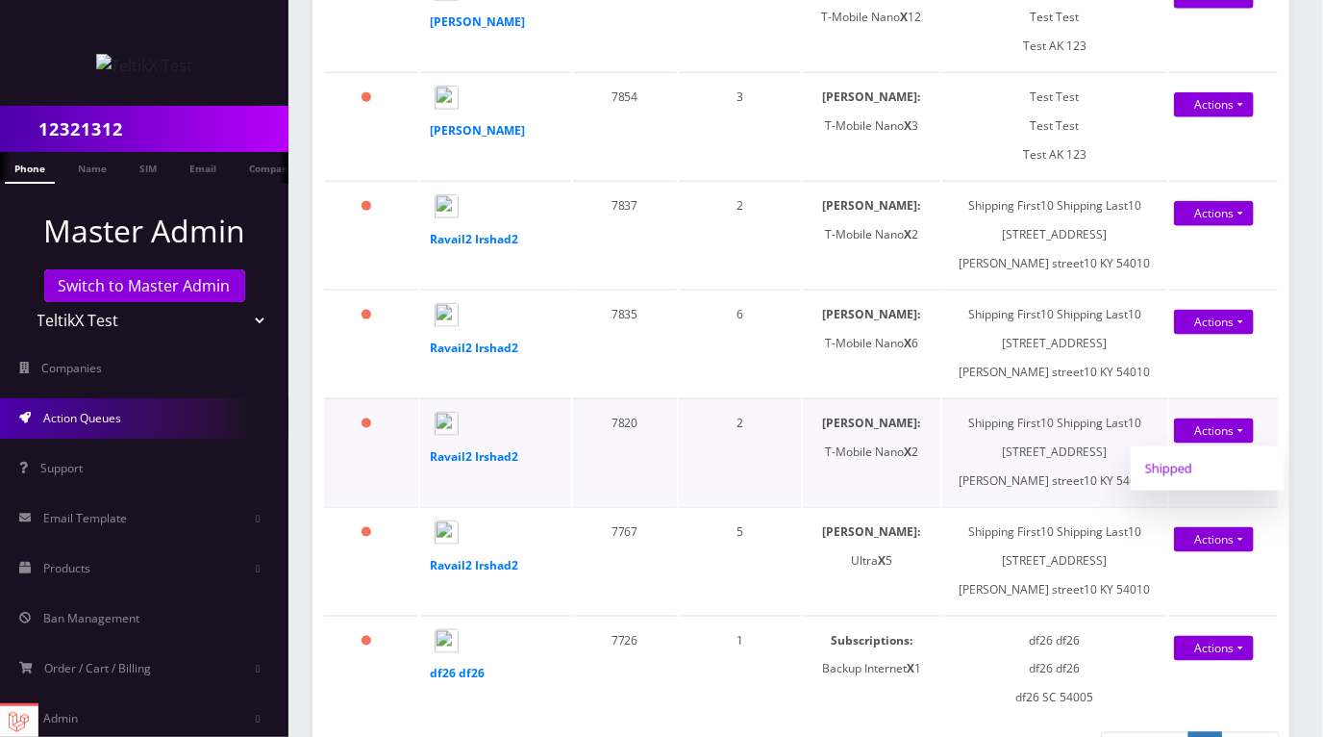
click at [1171, 483] on link "Shipped" at bounding box center [1208, 468] width 154 height 29
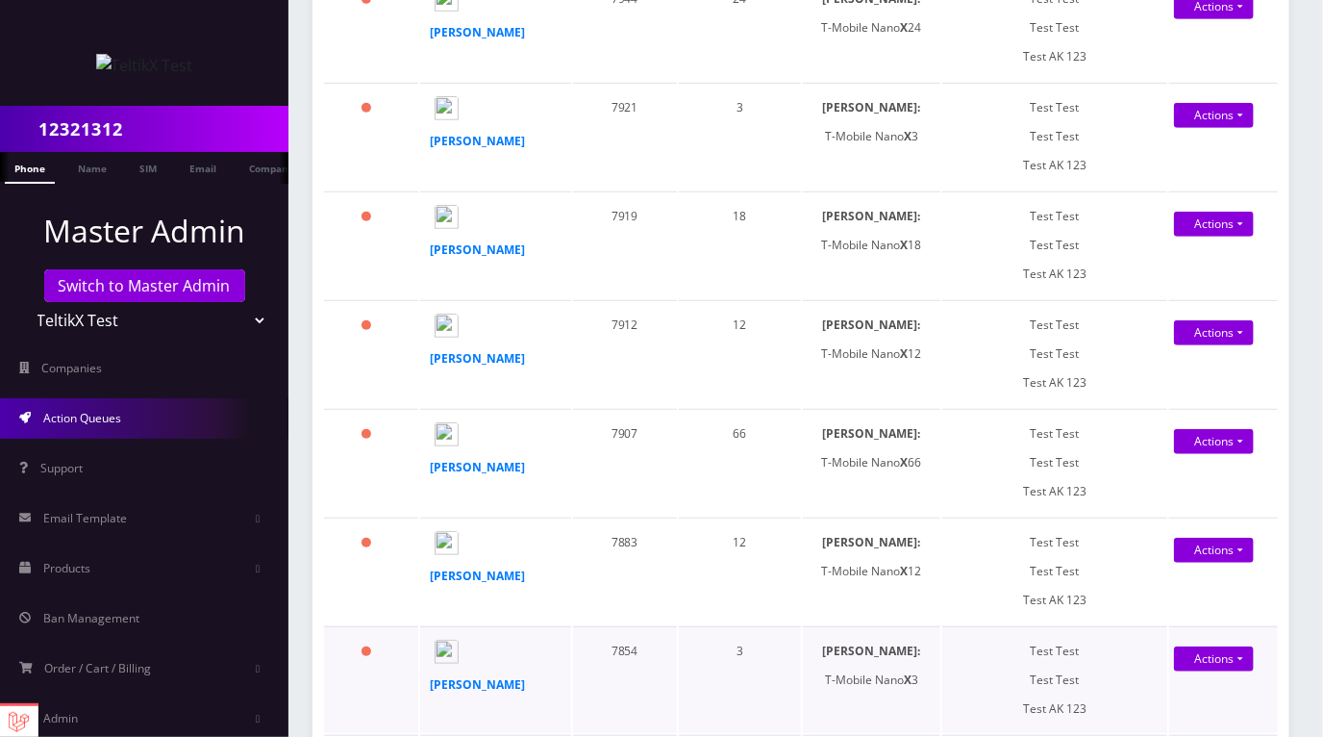
scroll to position [0, 0]
